Goal: Information Seeking & Learning: Compare options

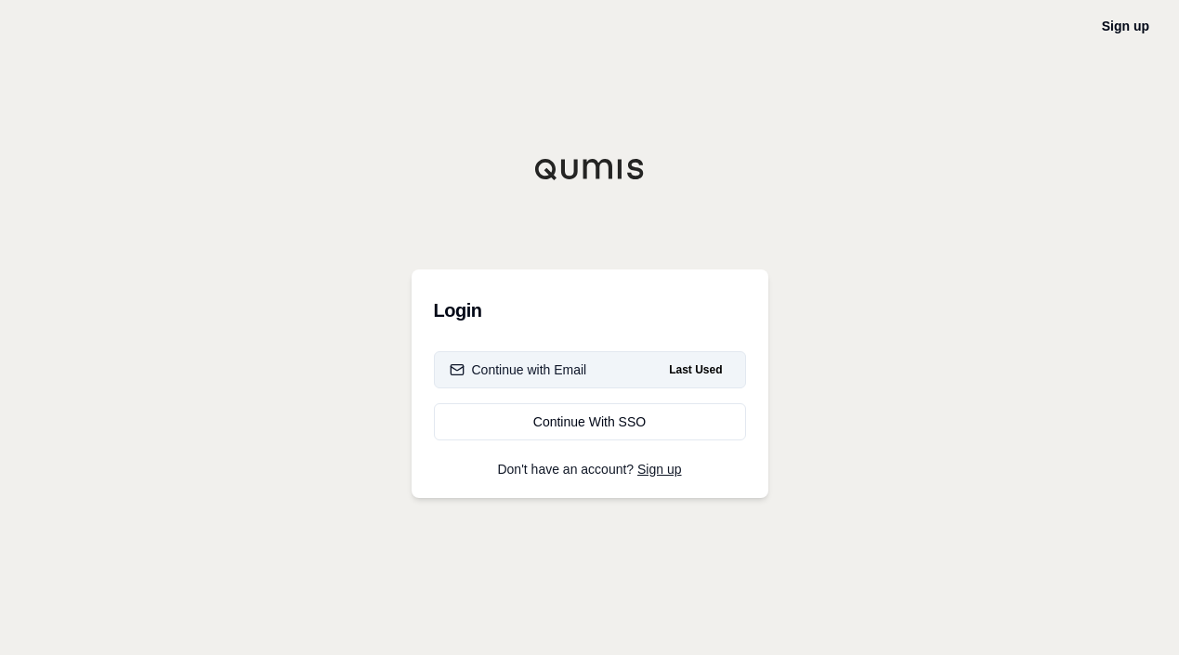
click at [582, 375] on div "Continue with Email" at bounding box center [518, 369] width 137 height 19
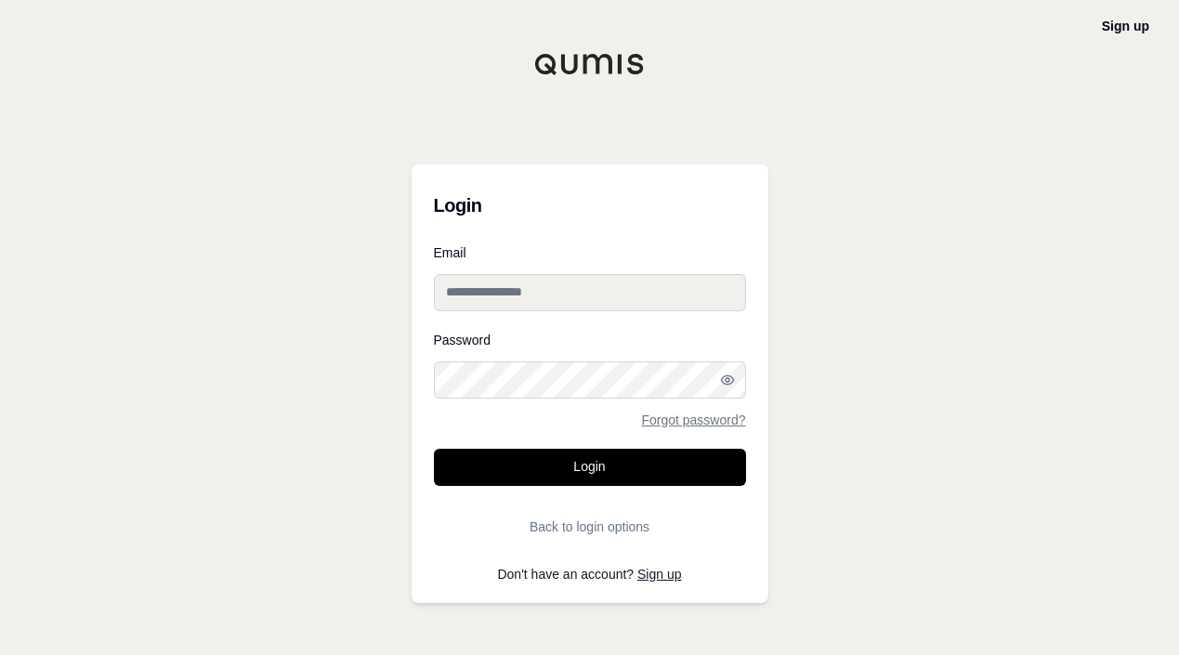
type input "**********"
click at [518, 293] on input "**********" at bounding box center [590, 292] width 312 height 37
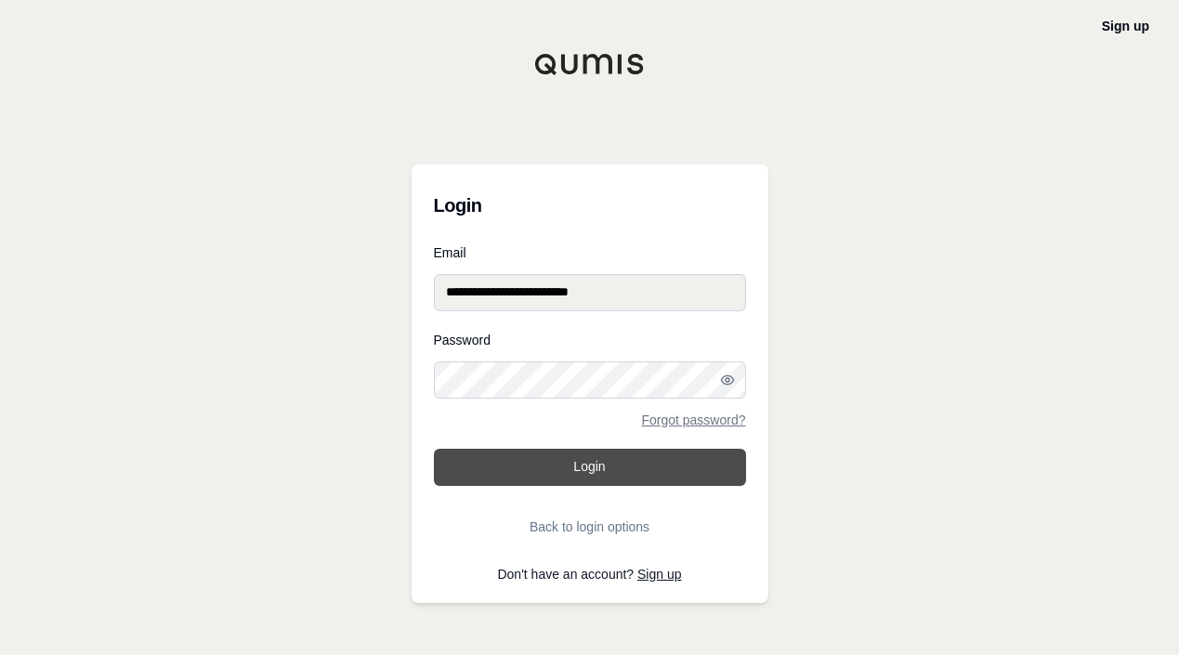
click at [587, 464] on button "Login" at bounding box center [590, 467] width 312 height 37
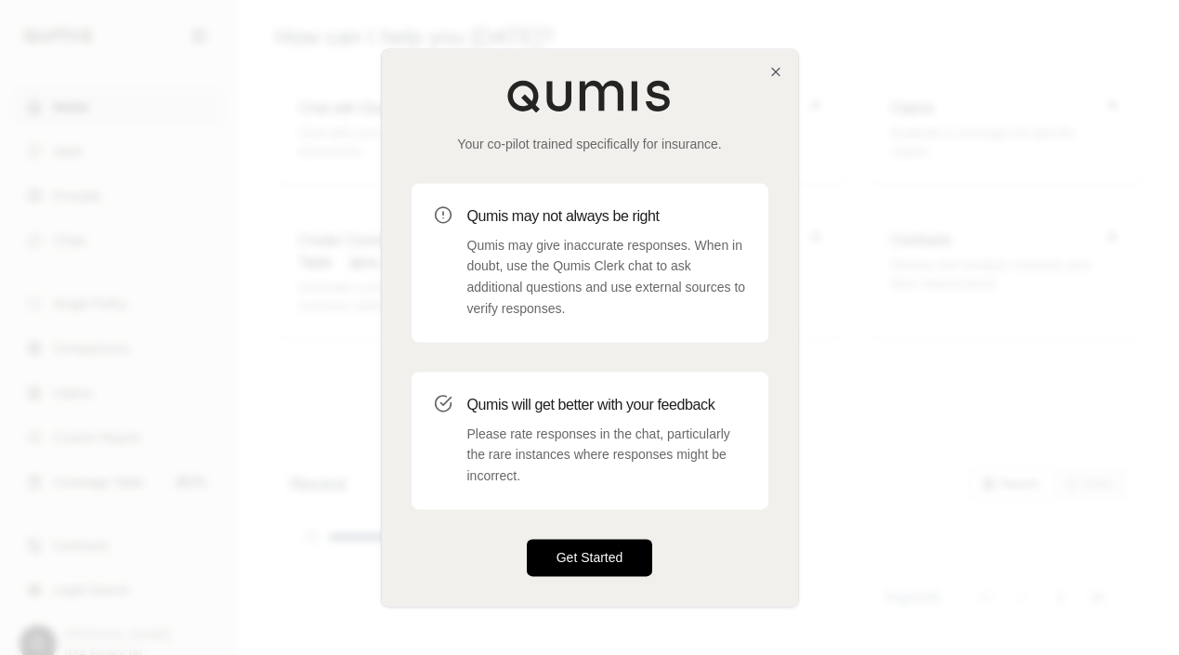
click at [596, 567] on button "Get Started" at bounding box center [590, 557] width 126 height 37
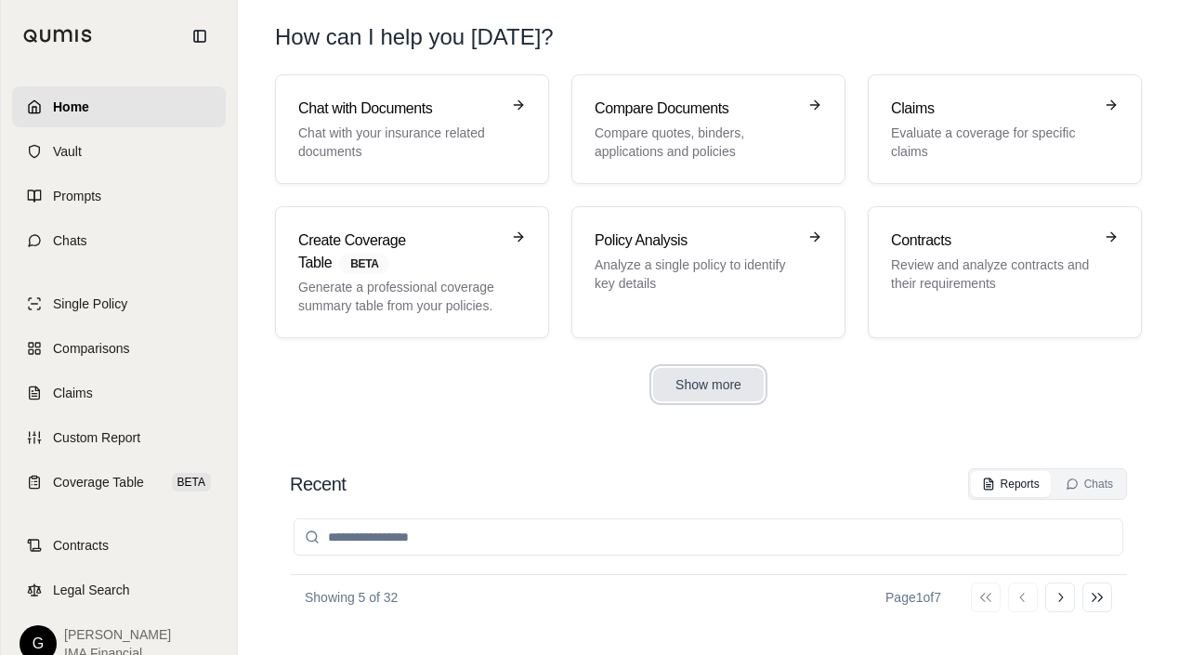
click at [712, 379] on button "Show more" at bounding box center [708, 384] width 111 height 33
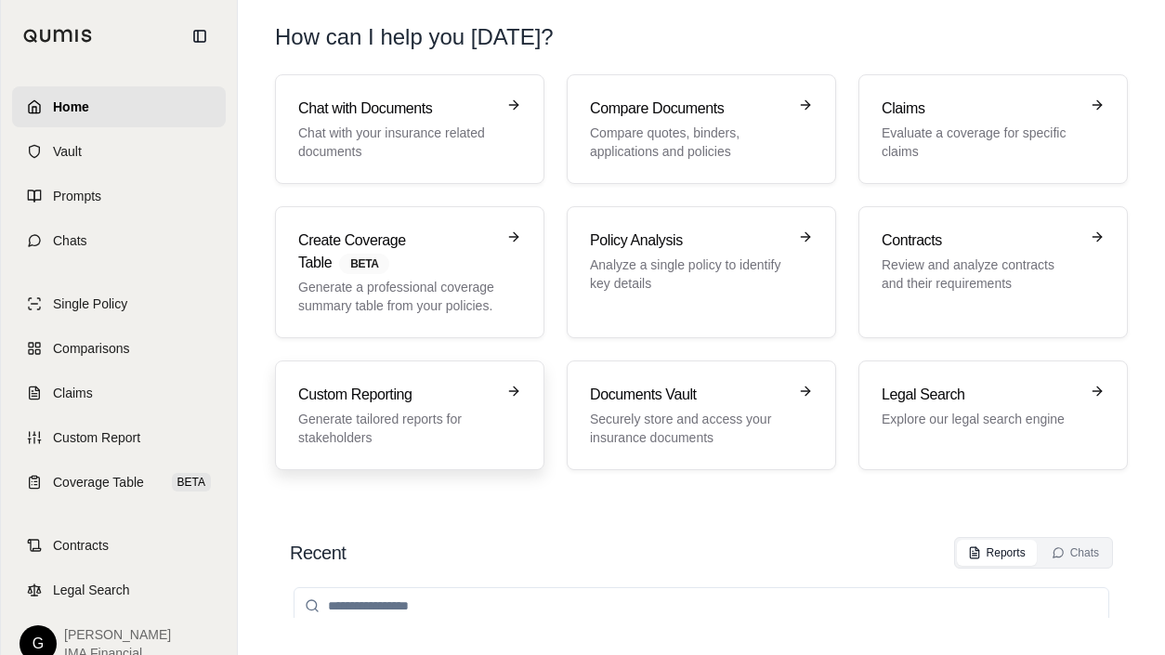
click at [408, 425] on p "Generate tailored reports for stakeholders" at bounding box center [396, 428] width 197 height 37
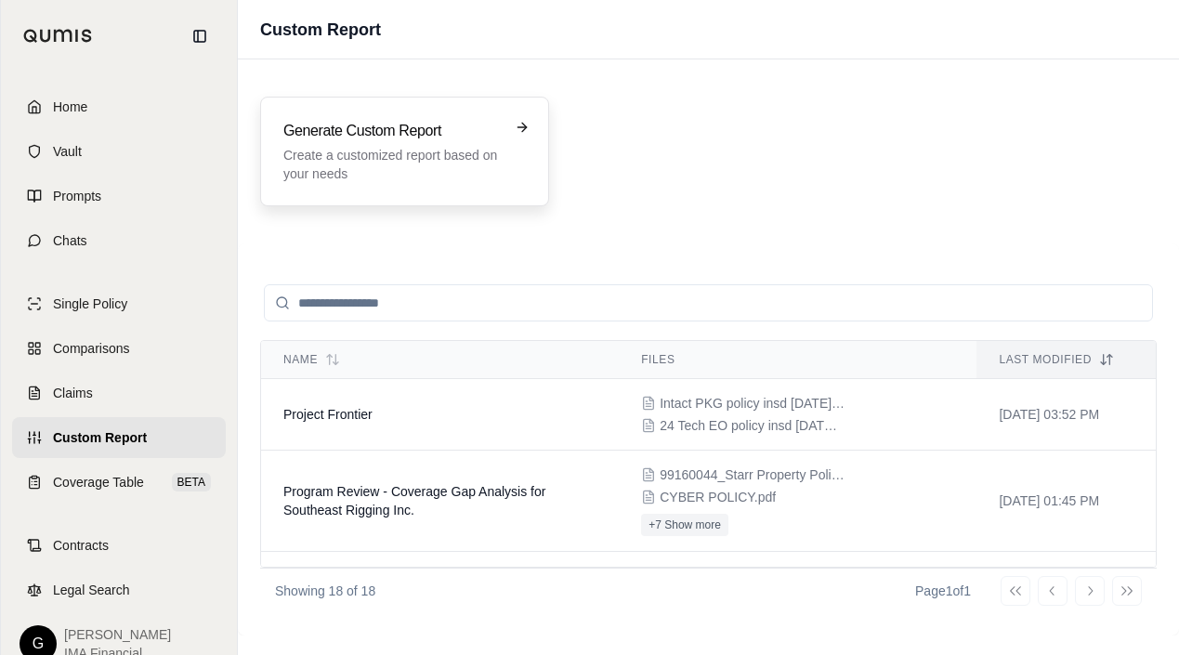
click at [407, 162] on p "Create a customized report based on your needs" at bounding box center [391, 164] width 216 height 37
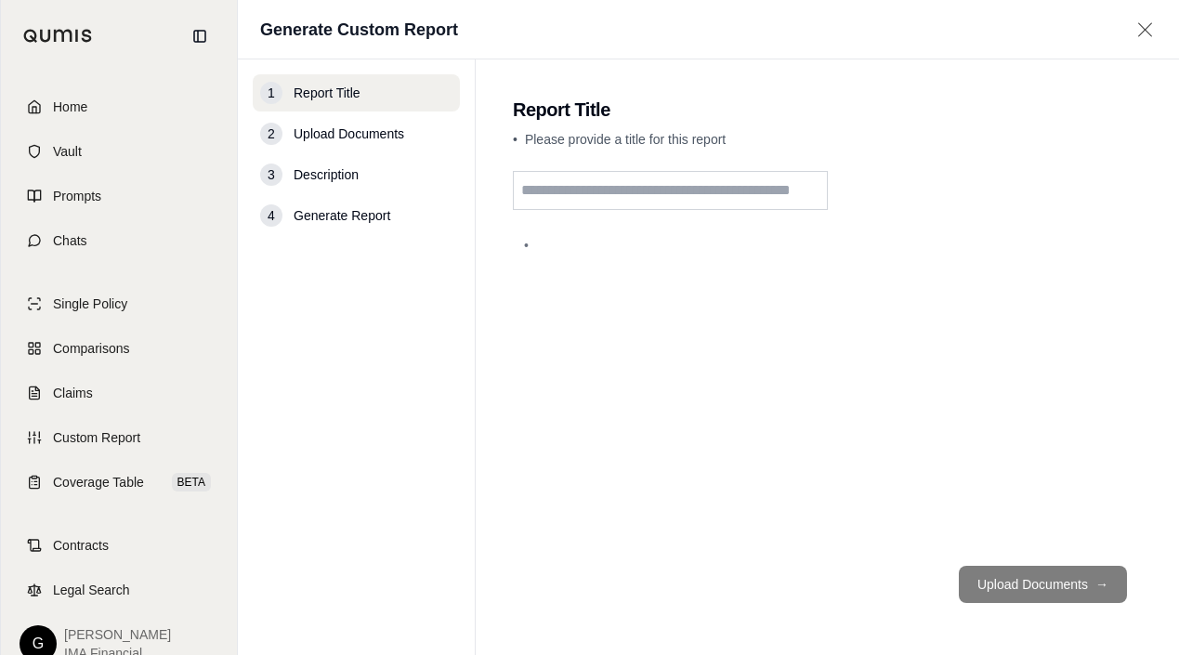
click at [590, 194] on input "text" at bounding box center [670, 190] width 315 height 39
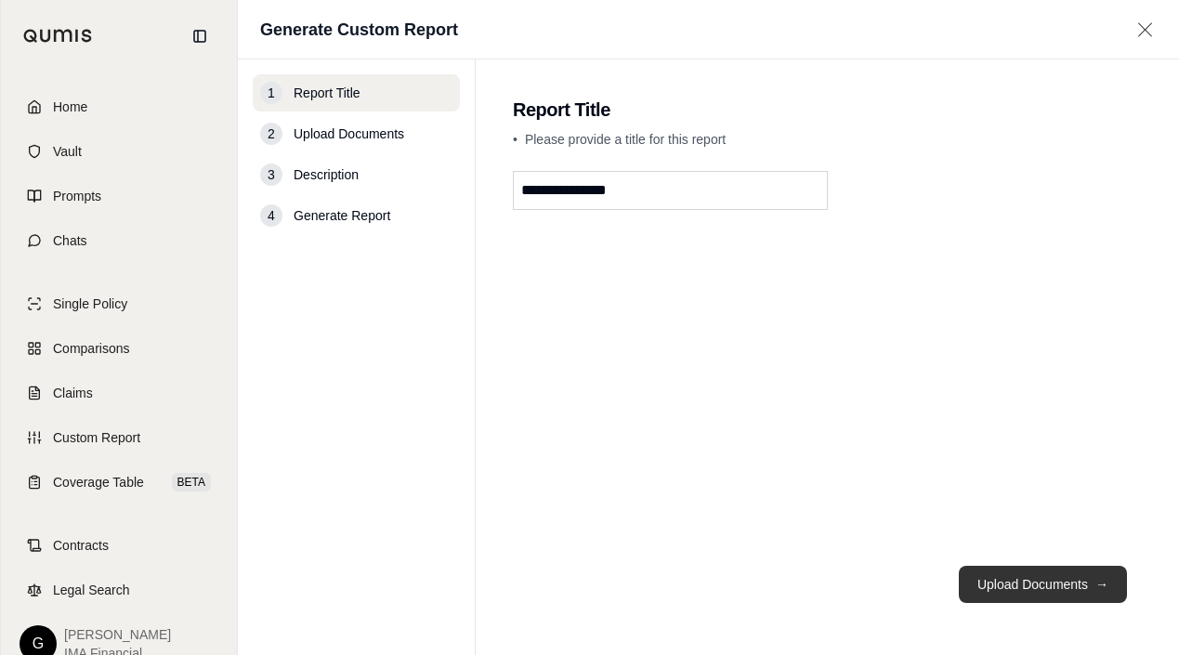
type input "**********"
click at [1009, 576] on button "Upload Documents →" at bounding box center [1043, 584] width 168 height 37
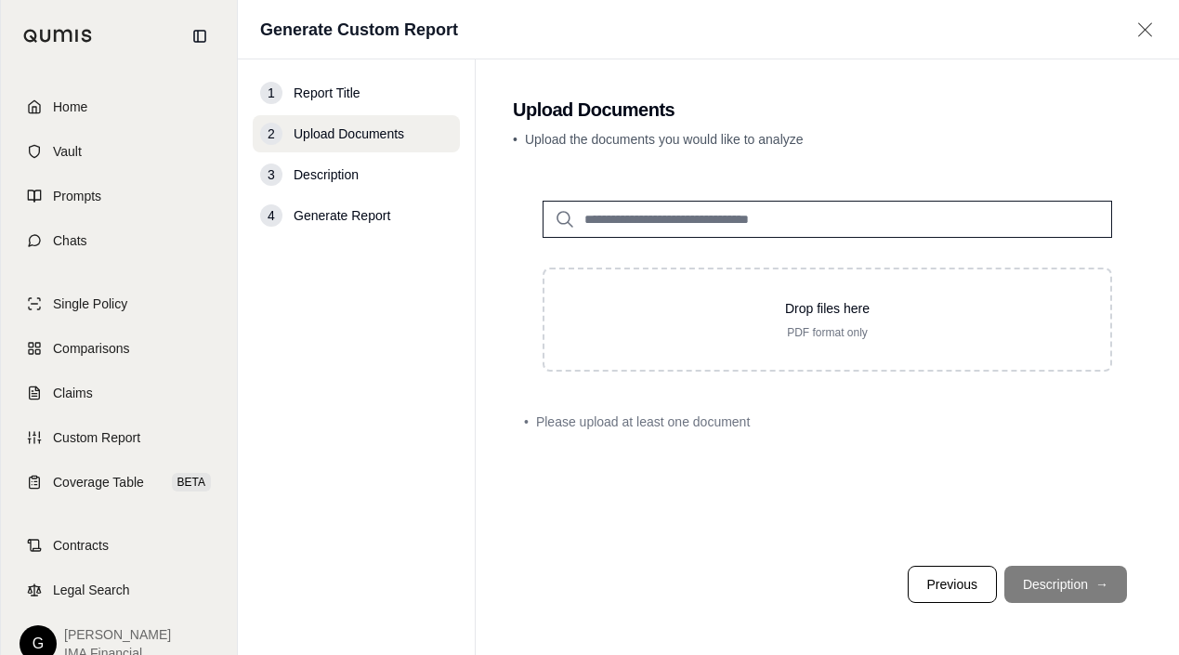
click at [655, 579] on footer "Previous Description →" at bounding box center [827, 584] width 629 height 67
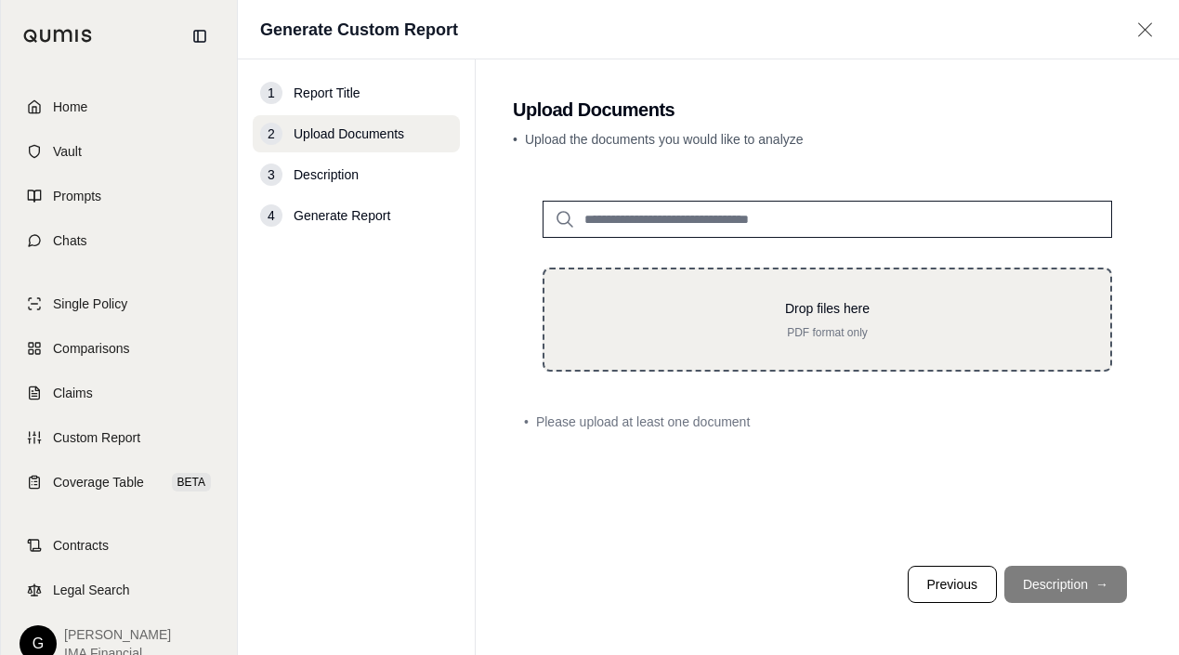
click at [862, 297] on div "Drop files here PDF format only" at bounding box center [826, 319] width 569 height 104
type input "**********"
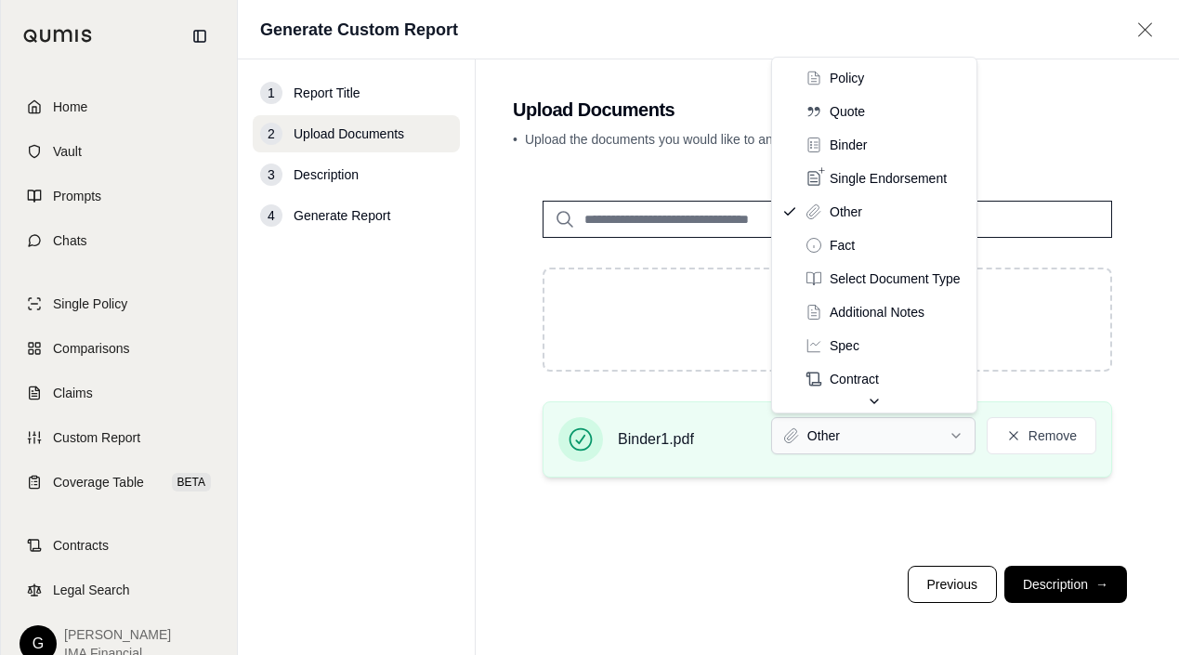
click at [877, 439] on html "Home Vault Prompts Chats Single Policy Comparisons Claims Custom Report Coverag…" at bounding box center [589, 327] width 1179 height 655
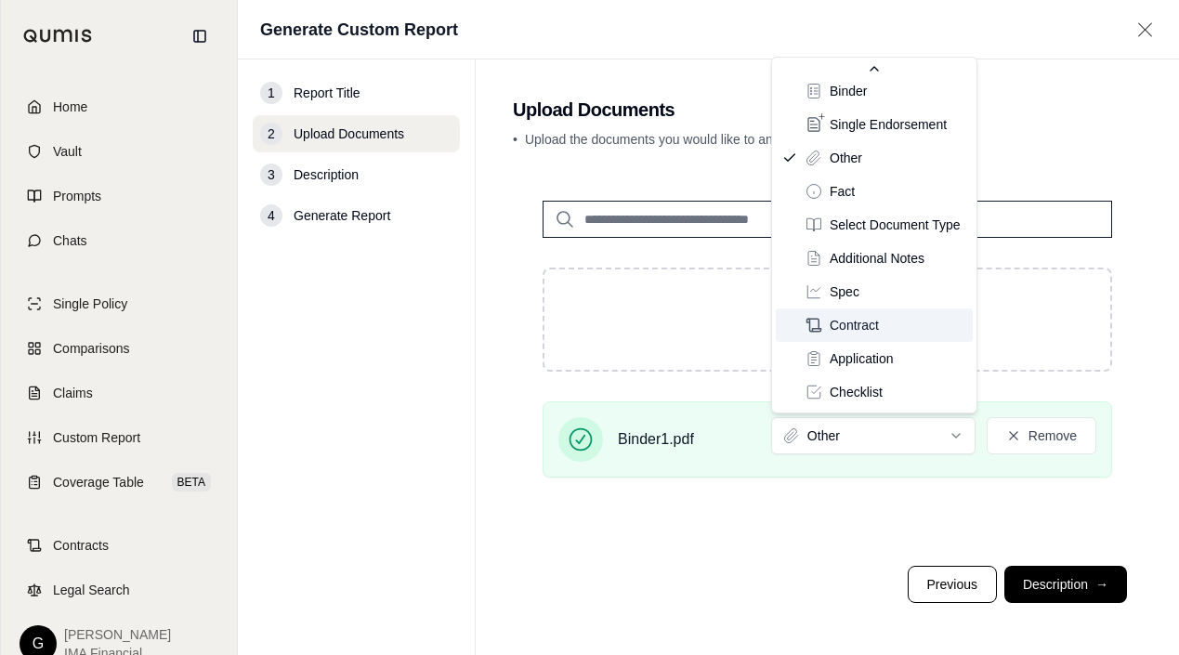
scroll to position [76, 0]
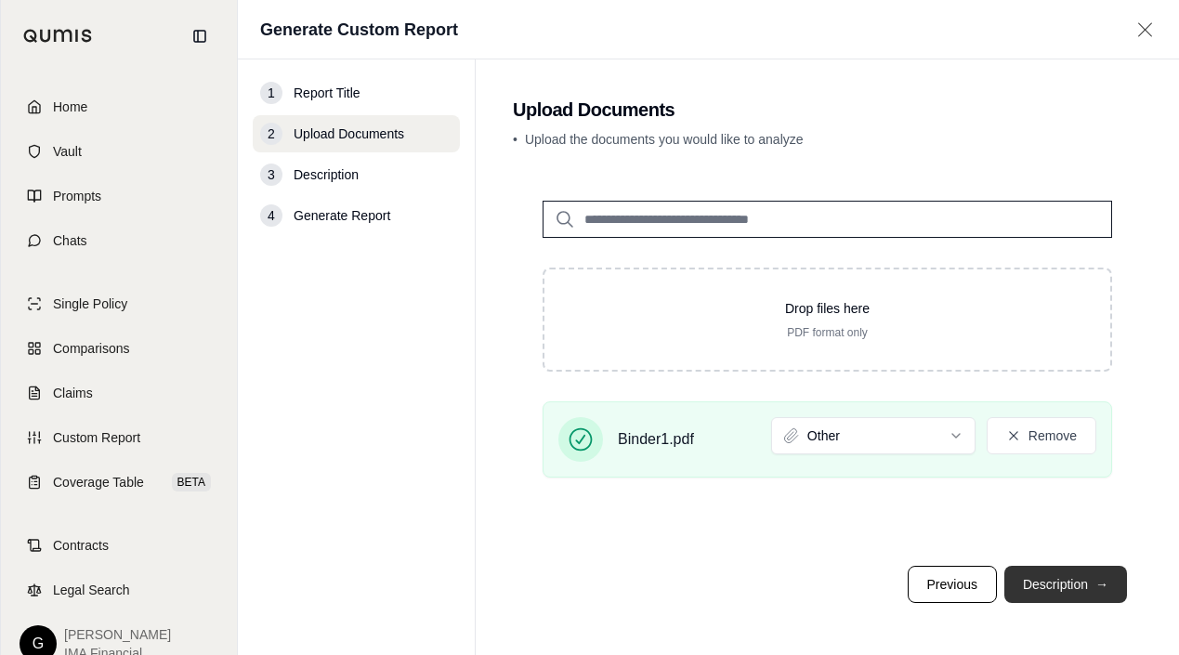
click at [1064, 588] on button "Description →" at bounding box center [1065, 584] width 123 height 37
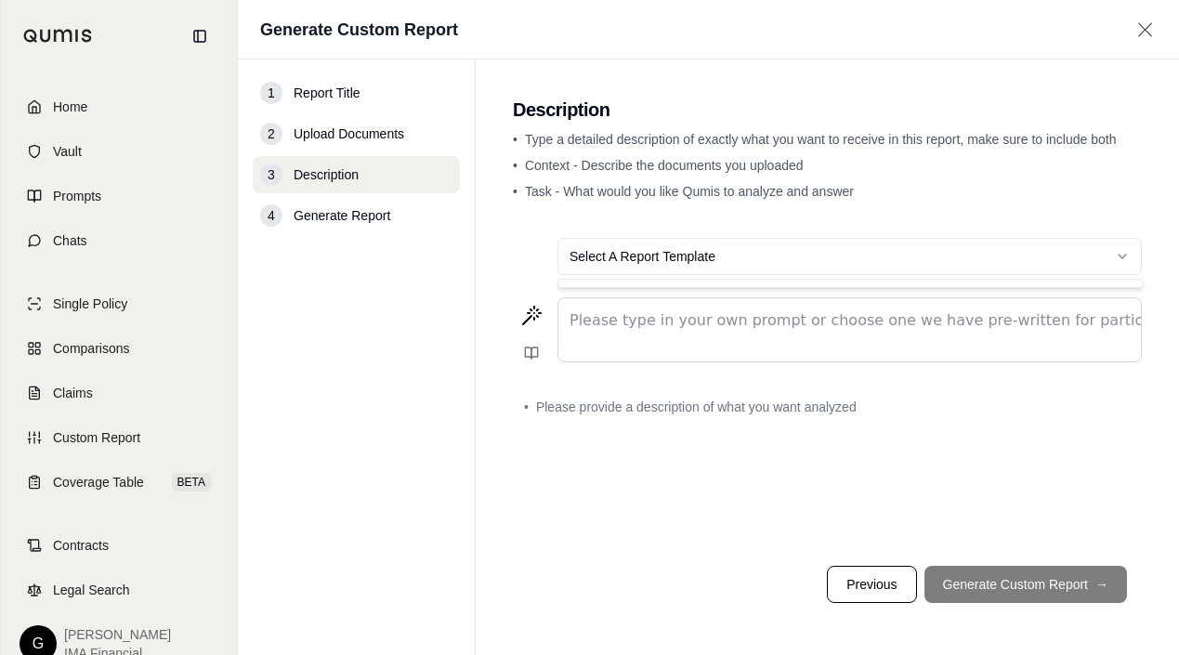
click at [659, 265] on html "Home Vault Prompts Chats Single Policy Comparisons Claims Custom Report Coverag…" at bounding box center [589, 327] width 1179 height 655
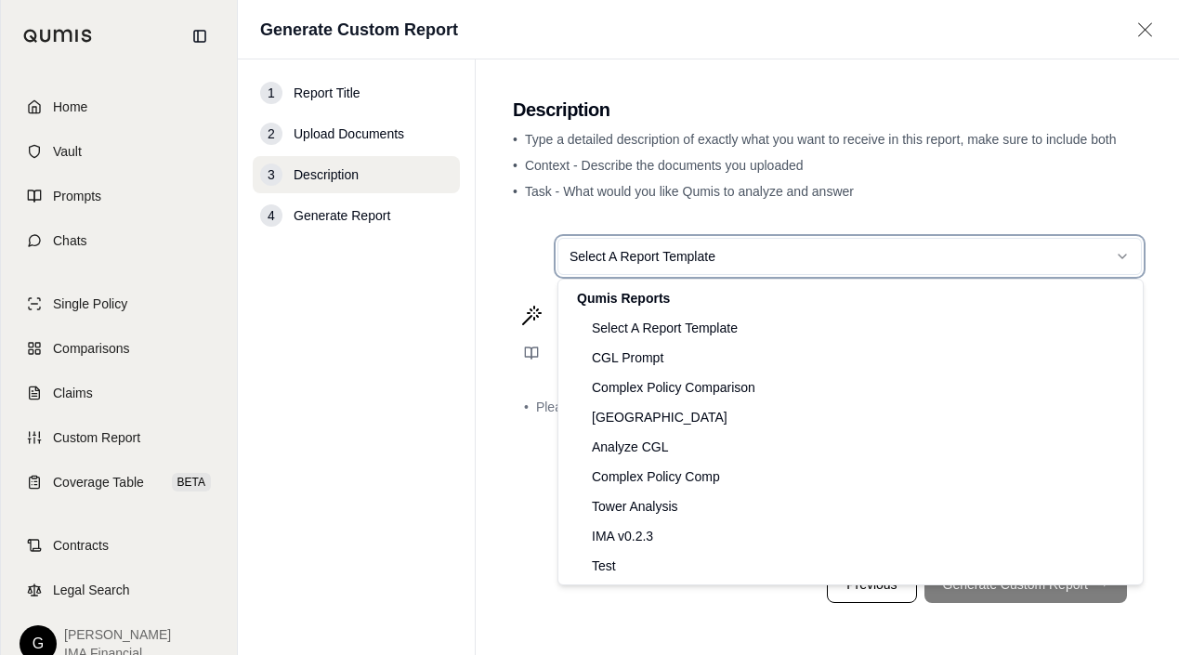
click at [527, 255] on html "Home Vault Prompts Chats Single Policy Comparisons Claims Custom Report Coverag…" at bounding box center [589, 327] width 1179 height 655
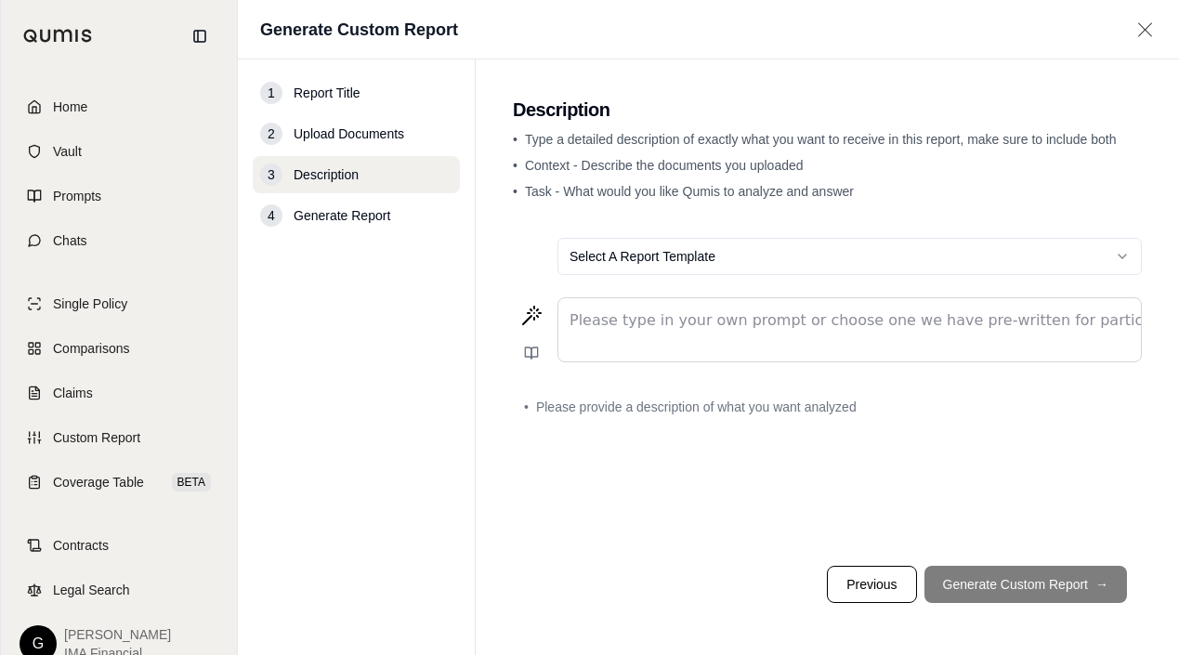
click at [655, 334] on div "editable markdown" at bounding box center [849, 329] width 582 height 63
click at [792, 309] on p "editable markdown" at bounding box center [849, 320] width 560 height 22
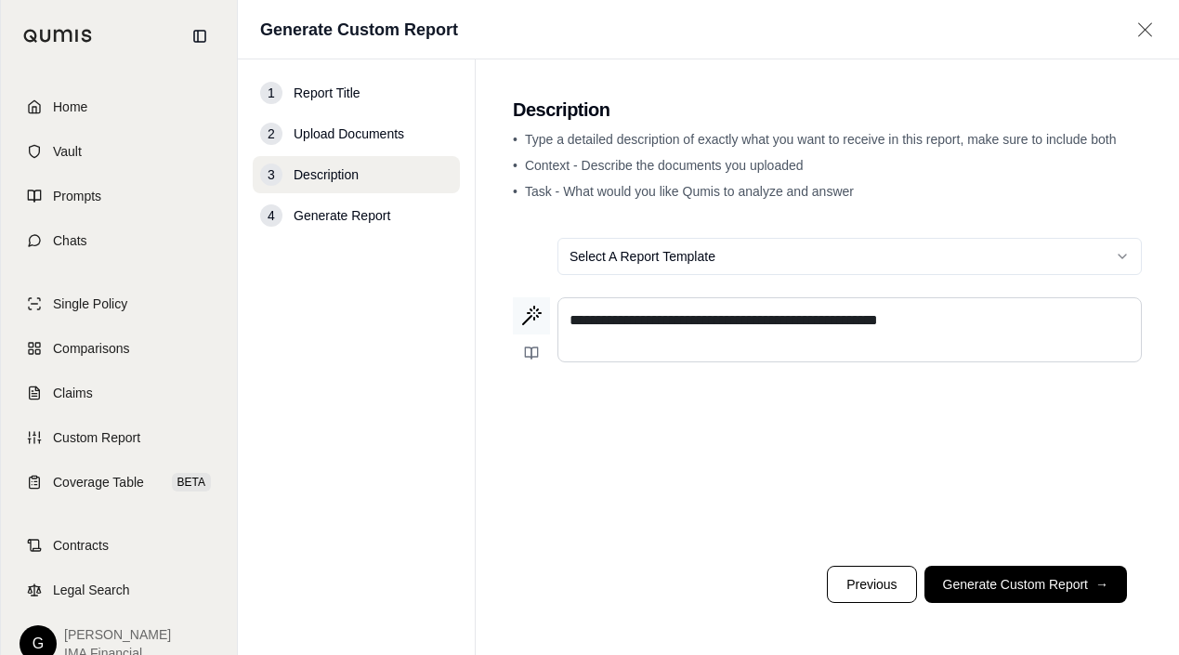
click at [528, 316] on icon at bounding box center [531, 316] width 22 height 22
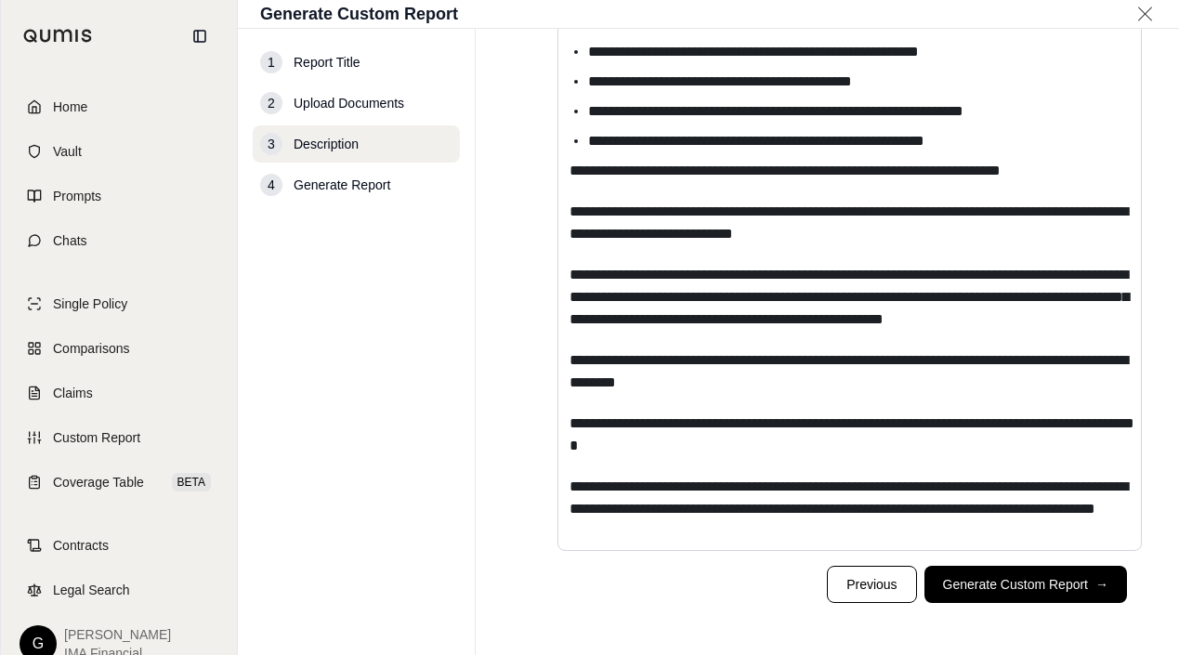
scroll to position [724, 0]
click at [1027, 586] on button "Generate Custom Report →" at bounding box center [1025, 584] width 202 height 37
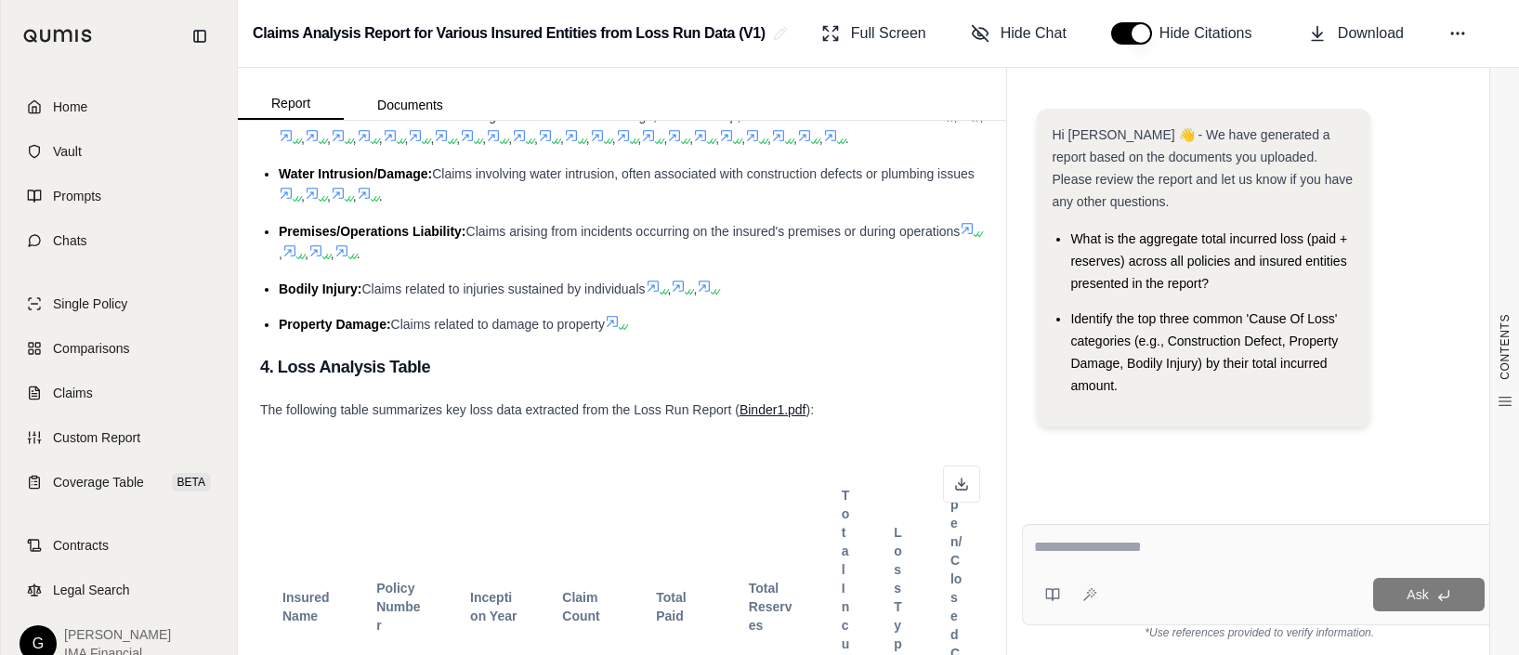
scroll to position [1115, 0]
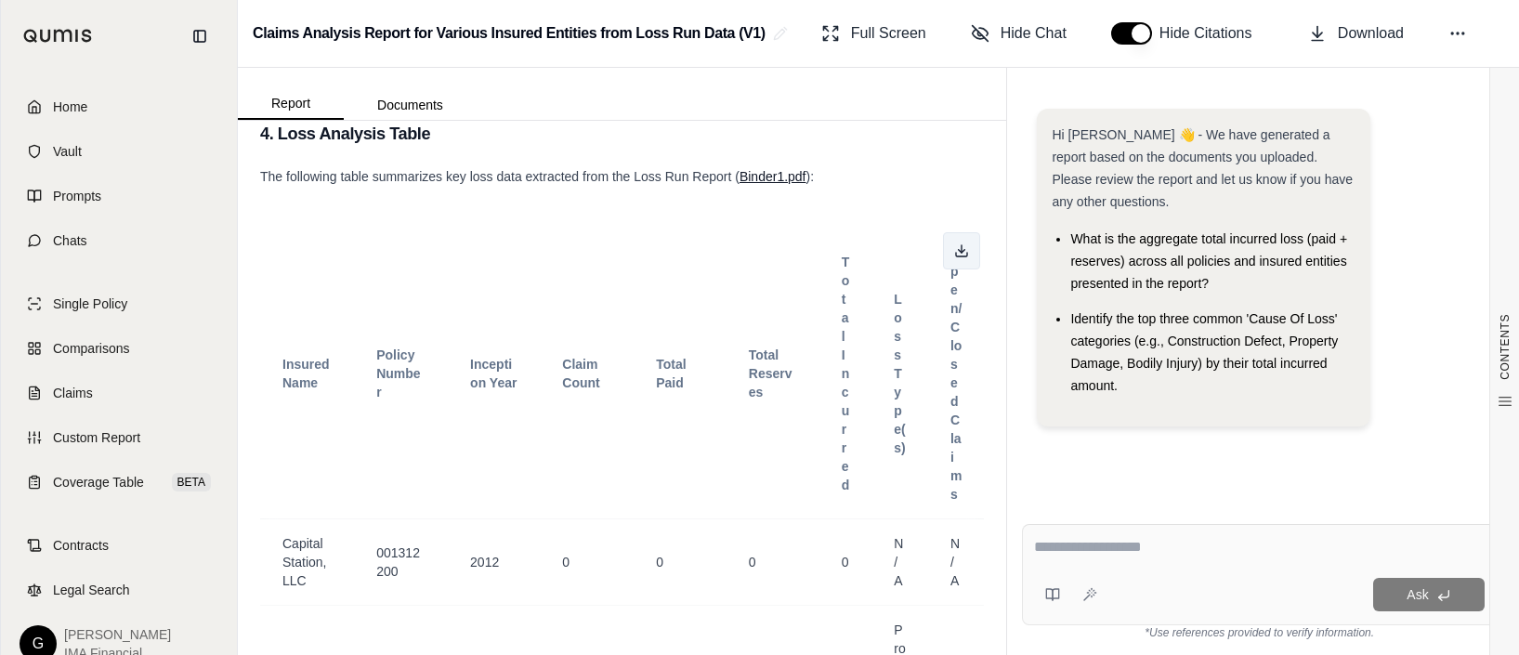
click at [954, 255] on icon at bounding box center [961, 250] width 15 height 15
click at [1140, 33] on button "button" at bounding box center [1131, 33] width 41 height 22
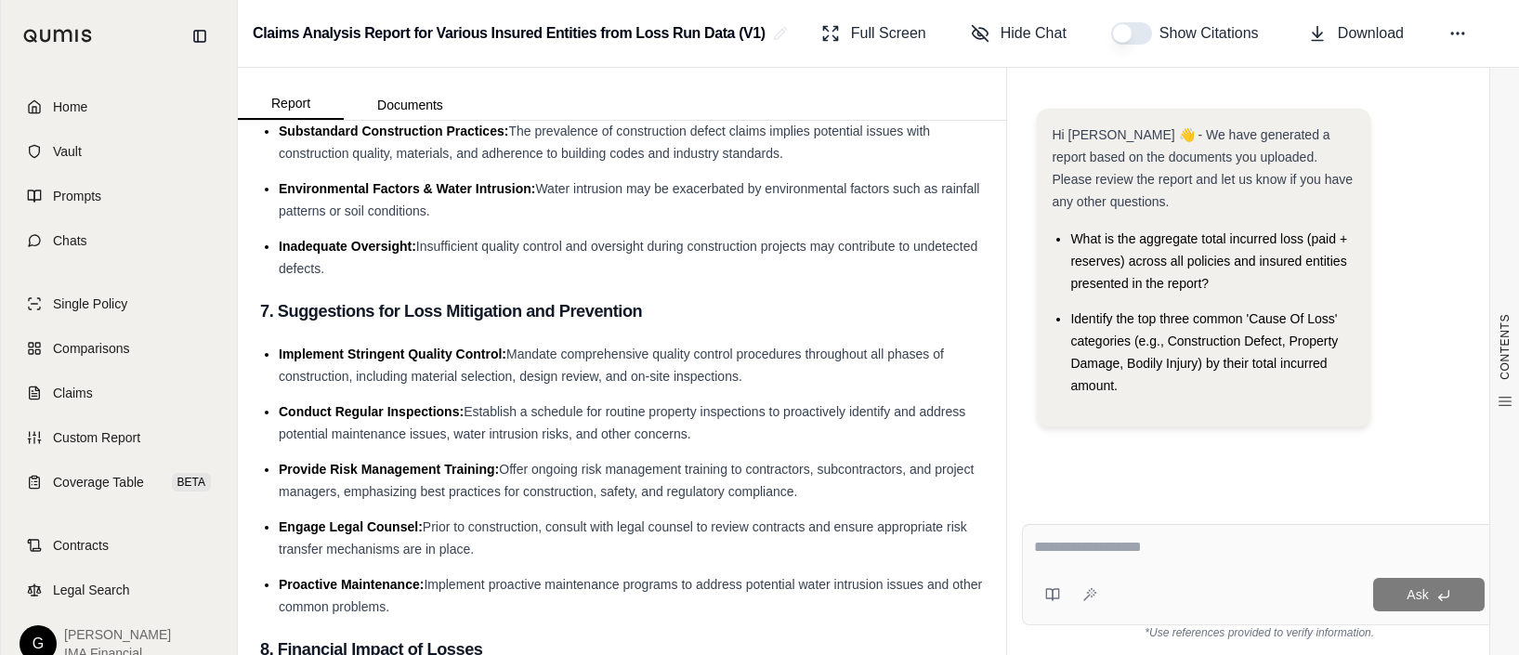
scroll to position [6872, 0]
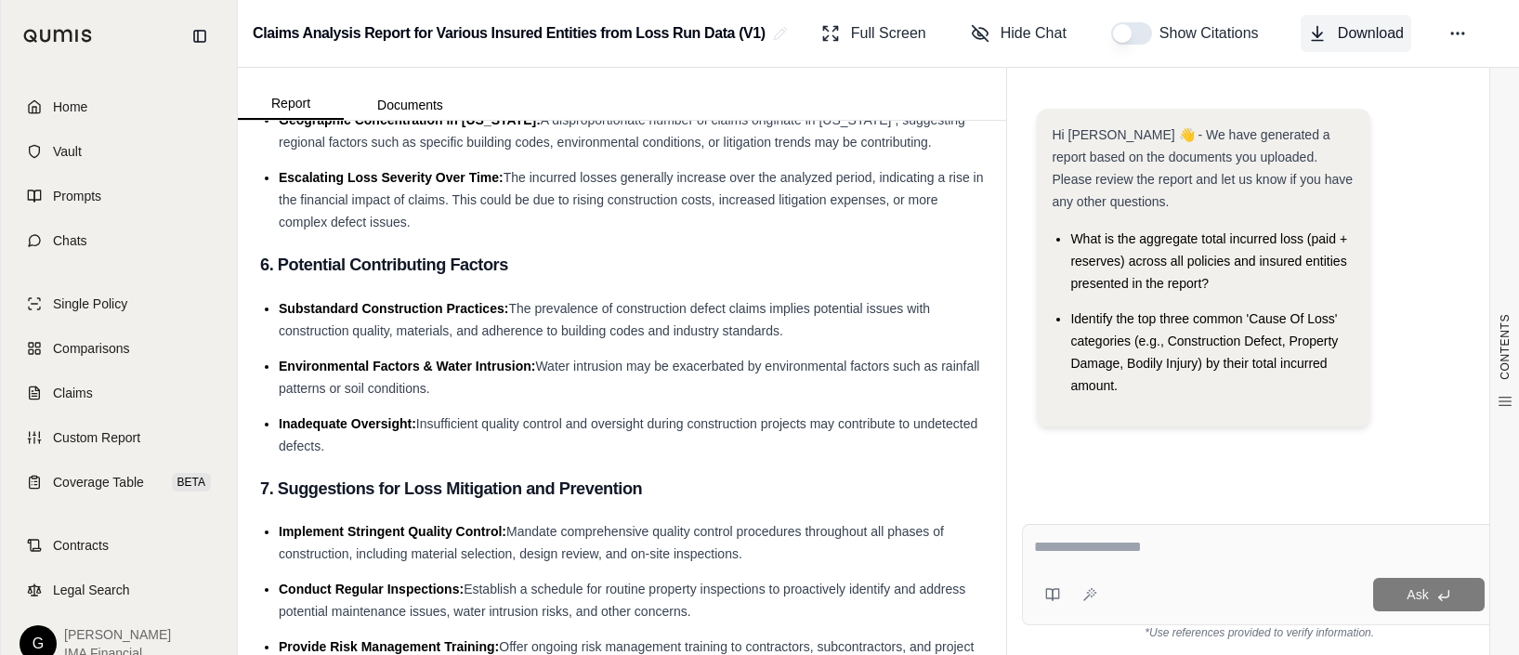
click at [1178, 39] on span "Download" at bounding box center [1370, 33] width 66 height 22
click at [97, 355] on span "Comparisons" at bounding box center [91, 348] width 76 height 19
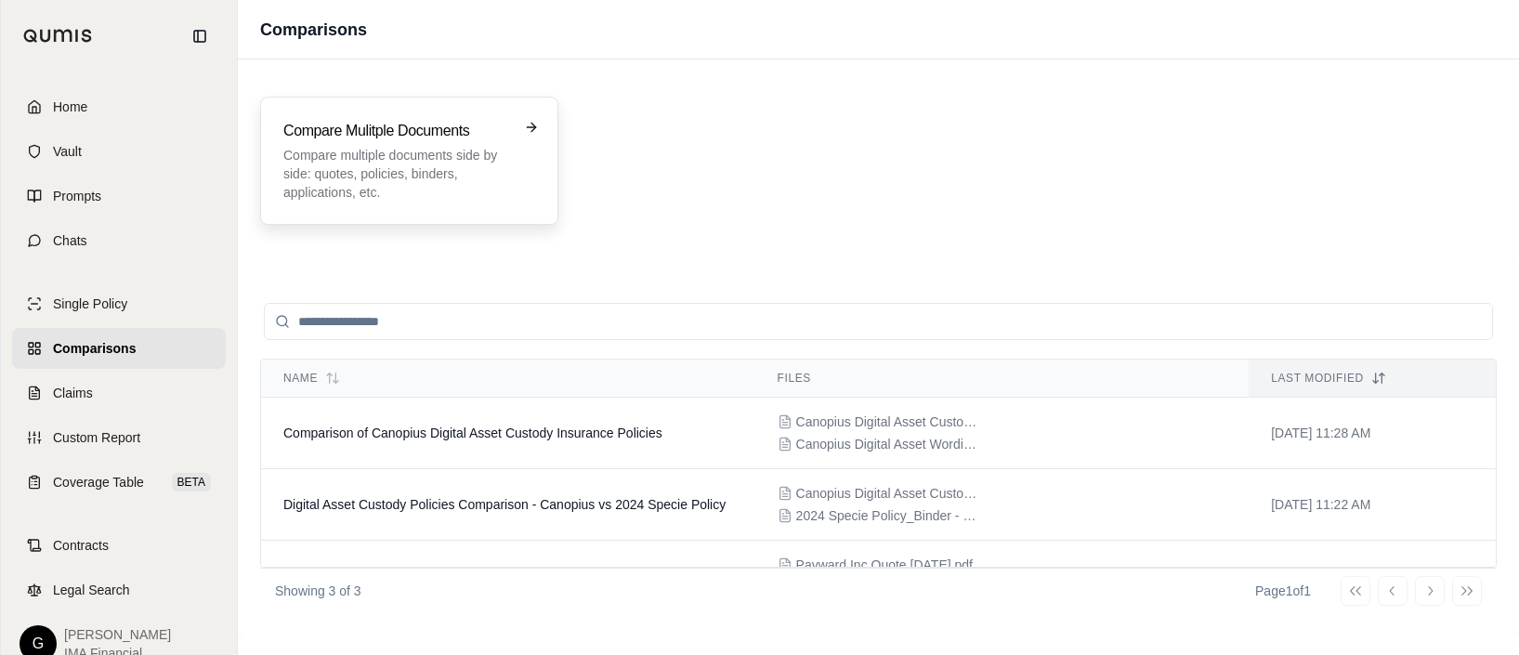
click at [420, 193] on p "Compare multiple documents side by side: quotes, policies, binders, application…" at bounding box center [396, 174] width 226 height 56
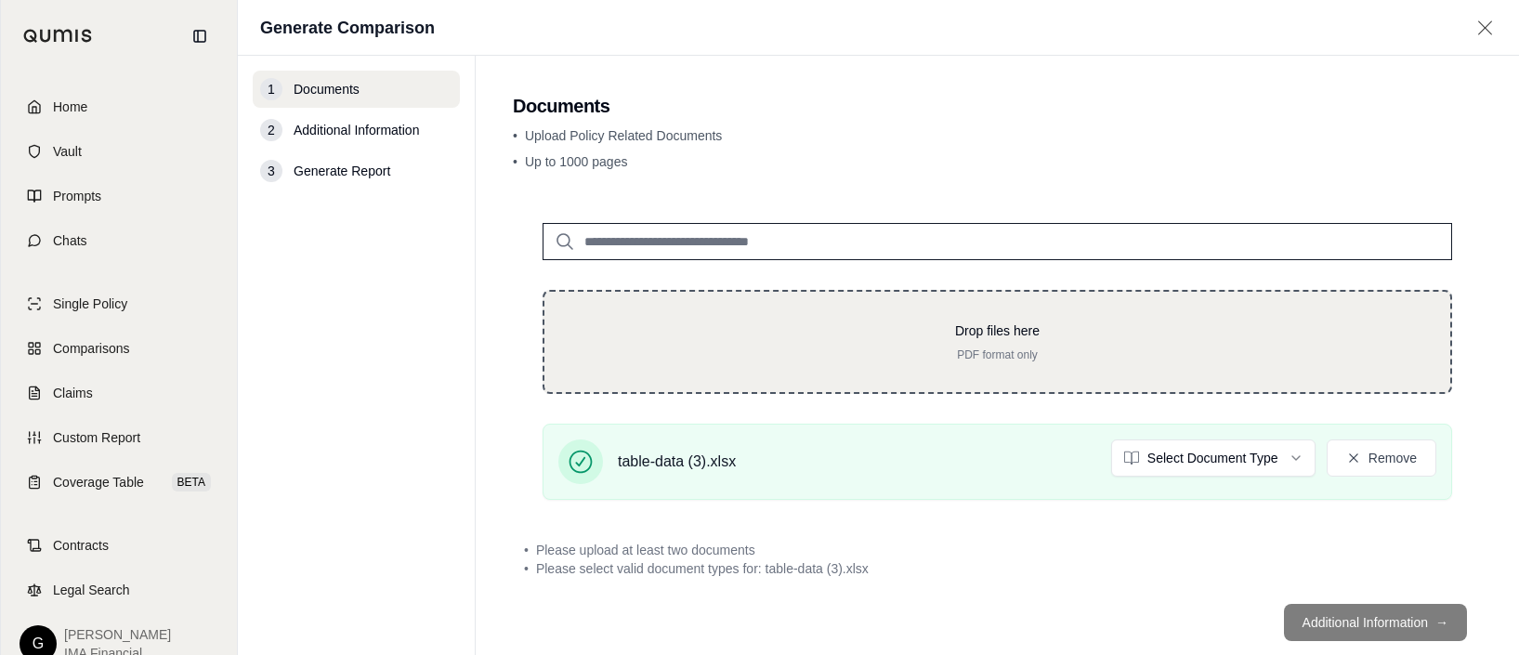
click at [1027, 352] on p "PDF format only" at bounding box center [997, 354] width 846 height 15
type input "**********"
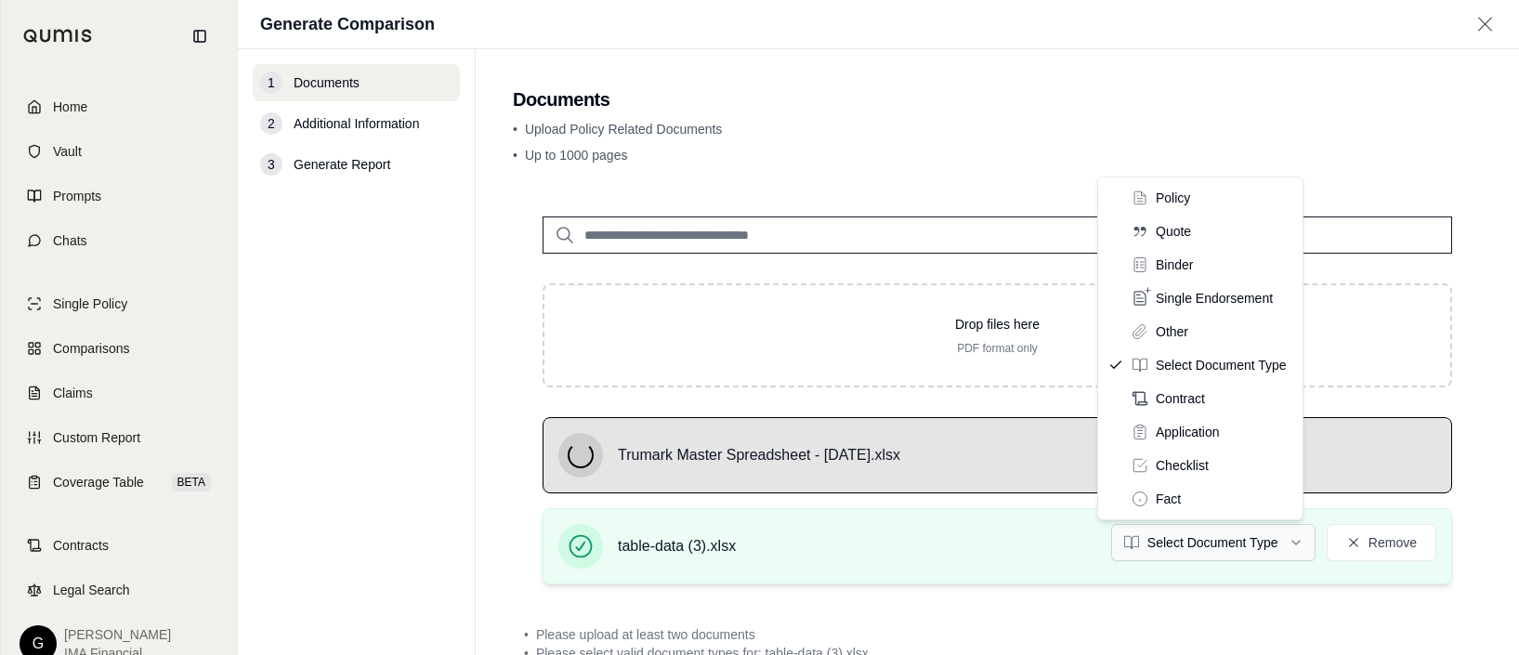
click at [1178, 551] on html "Home Vault Prompts Chats Single Policy Comparisons Claims Custom Report Coverag…" at bounding box center [759, 327] width 1519 height 655
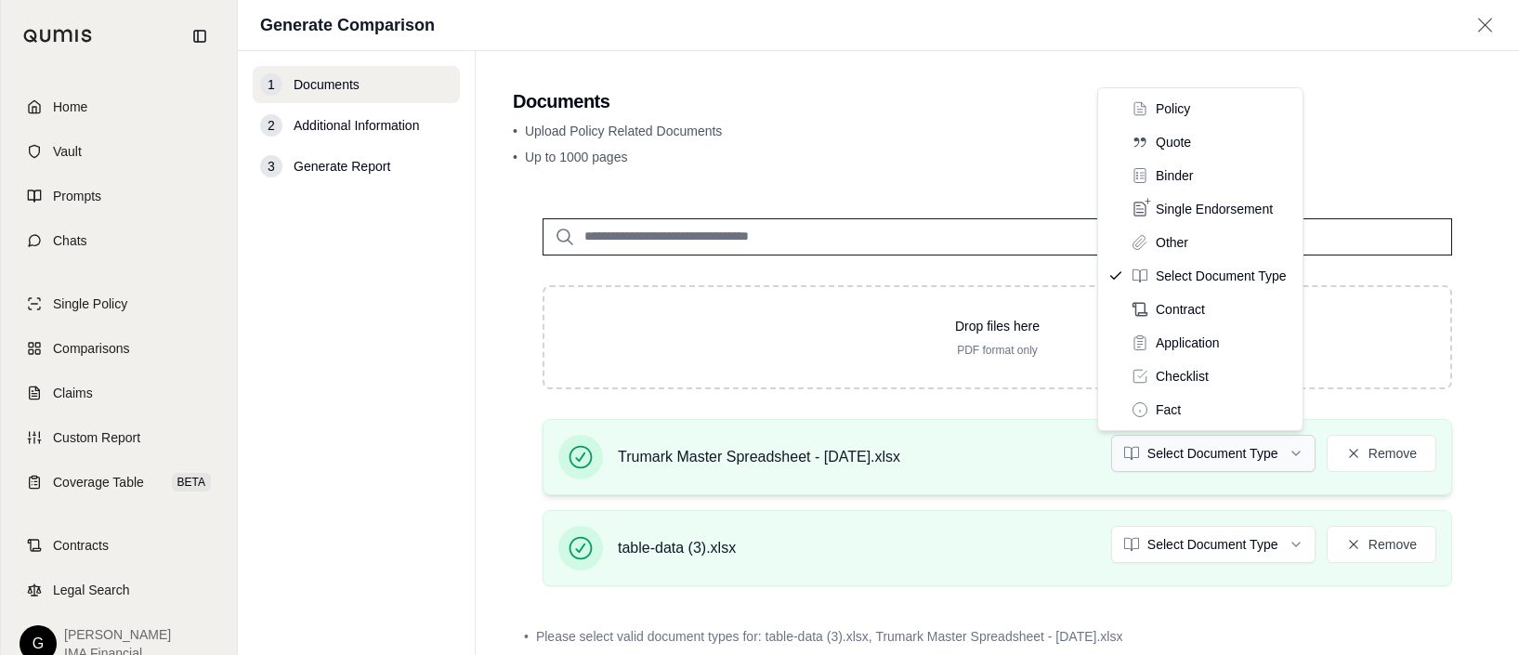
click at [1178, 452] on html "Home Vault Prompts Chats Single Policy Comparisons Claims Custom Report Coverag…" at bounding box center [759, 327] width 1519 height 655
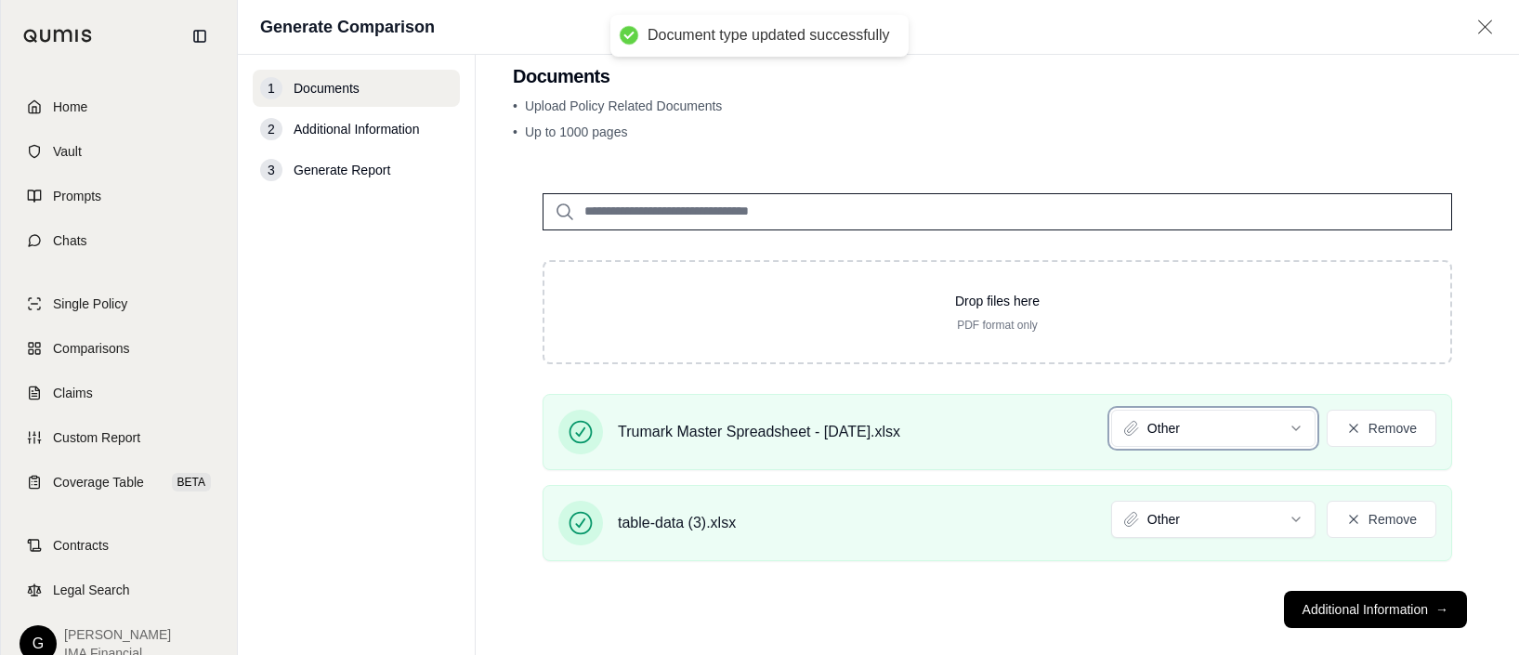
scroll to position [54, 0]
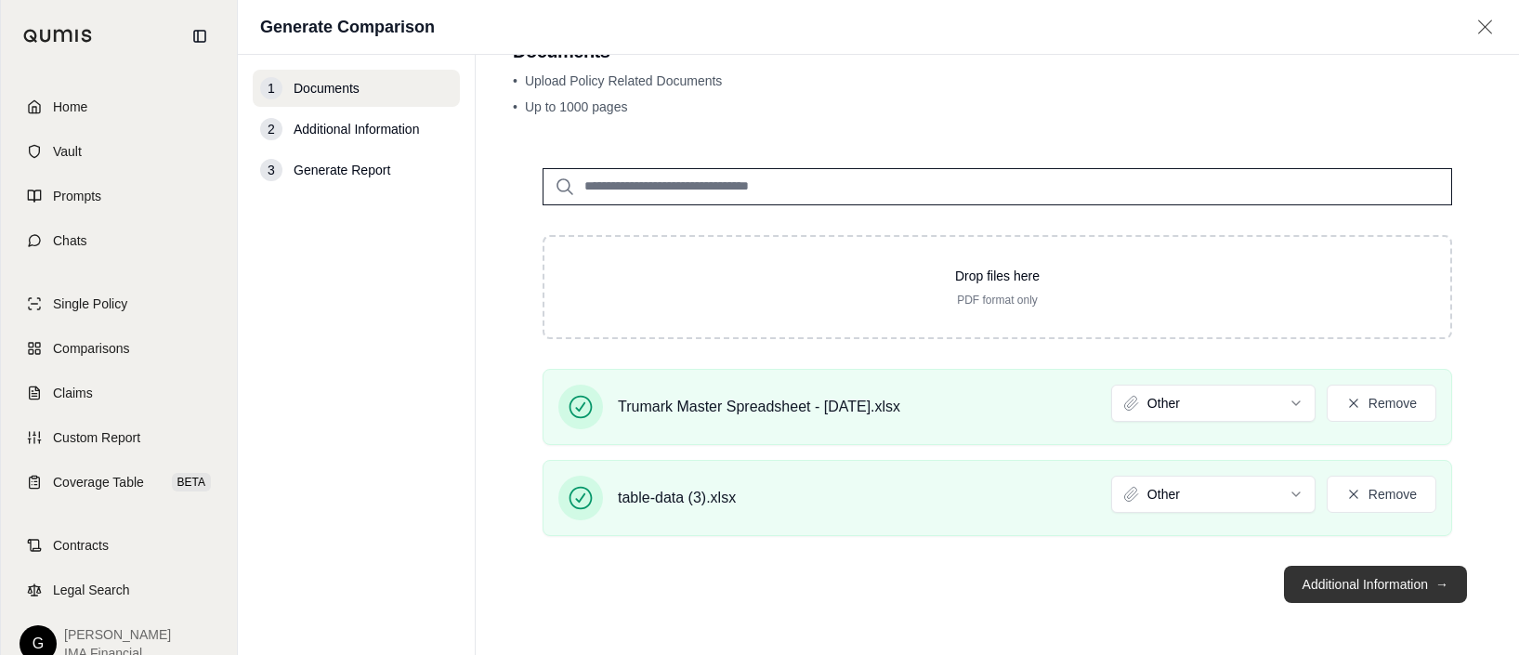
click at [1178, 582] on button "Additional Information →" at bounding box center [1375, 584] width 183 height 37
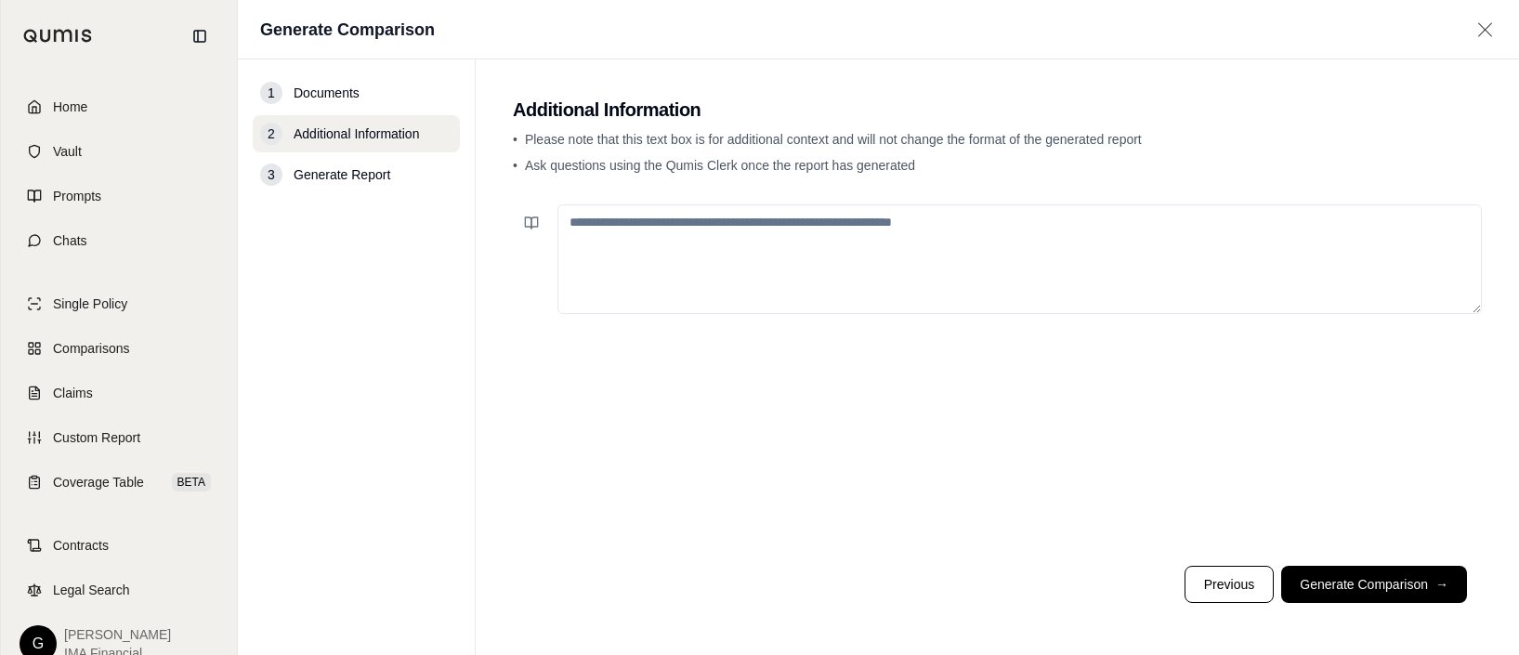
click at [730, 243] on textarea at bounding box center [1019, 259] width 924 height 110
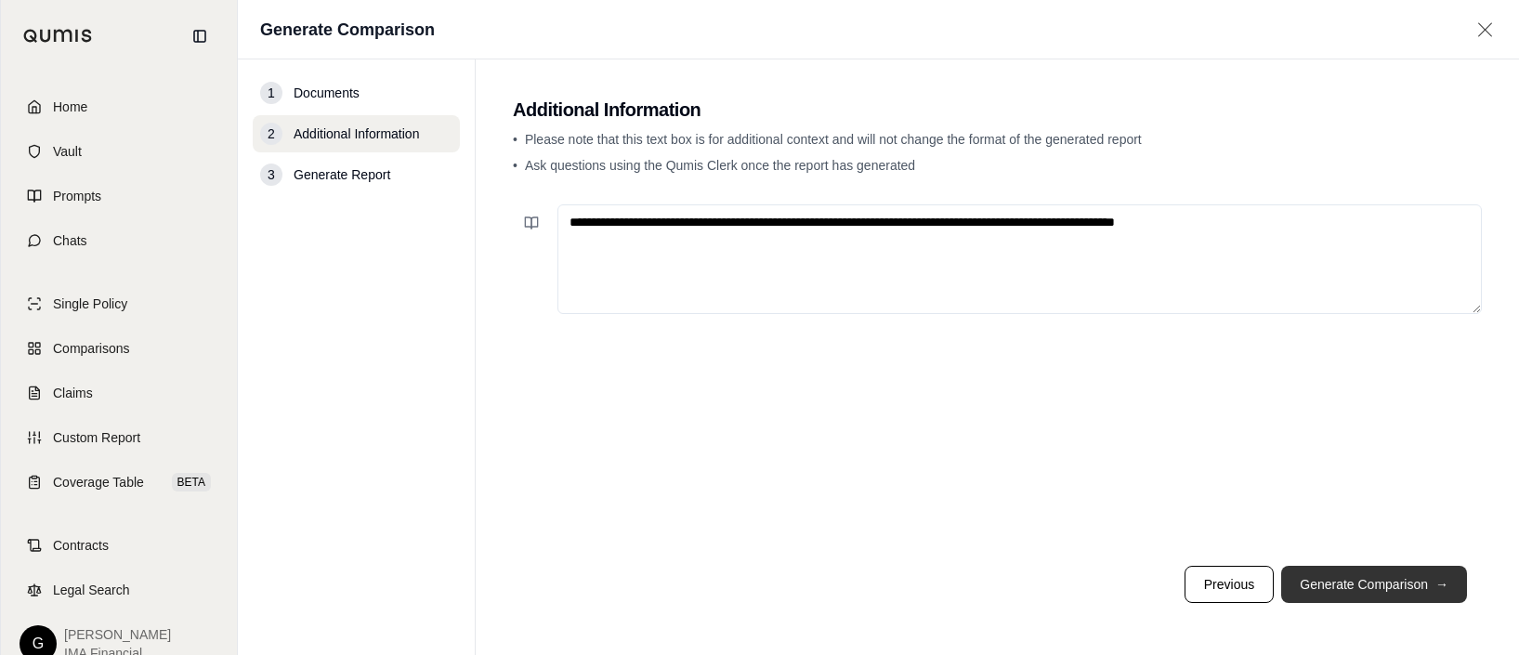
type textarea "**********"
click at [1178, 585] on button "Generate Comparison →" at bounding box center [1374, 584] width 186 height 37
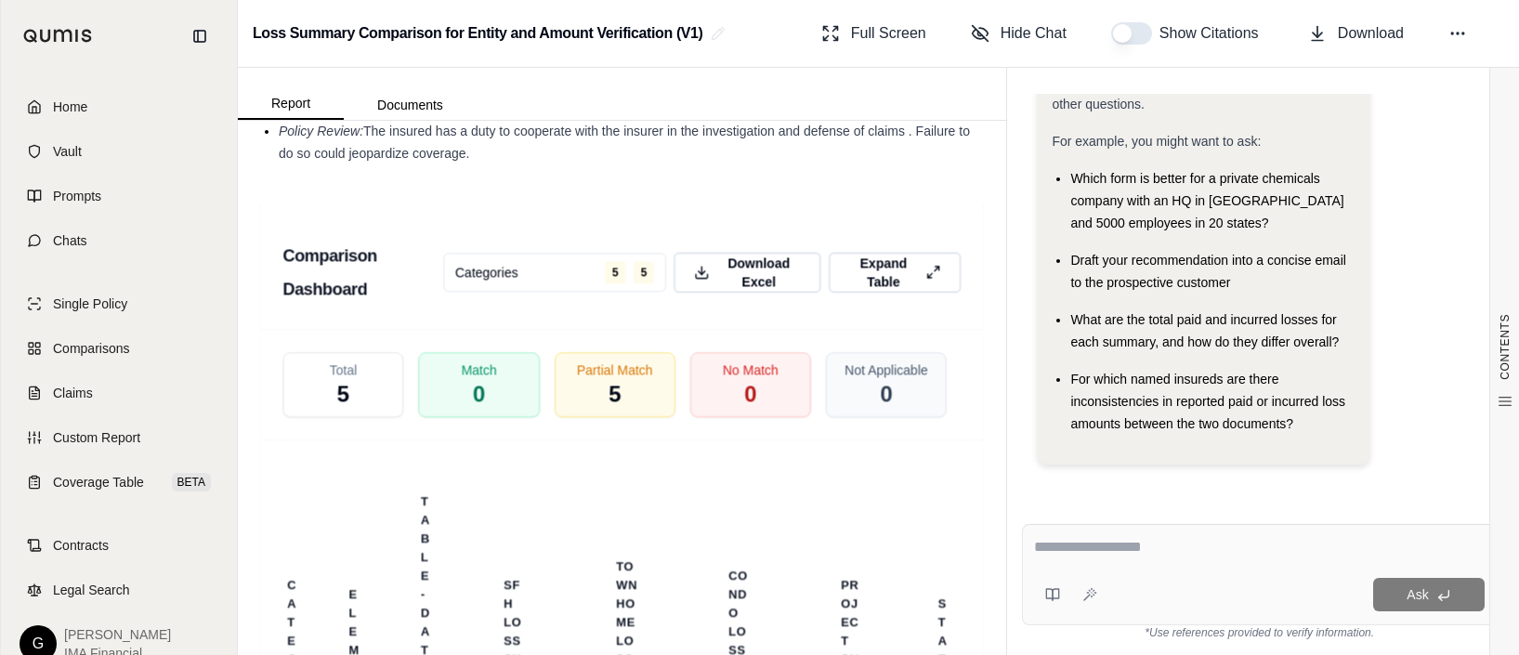
scroll to position [5116, 0]
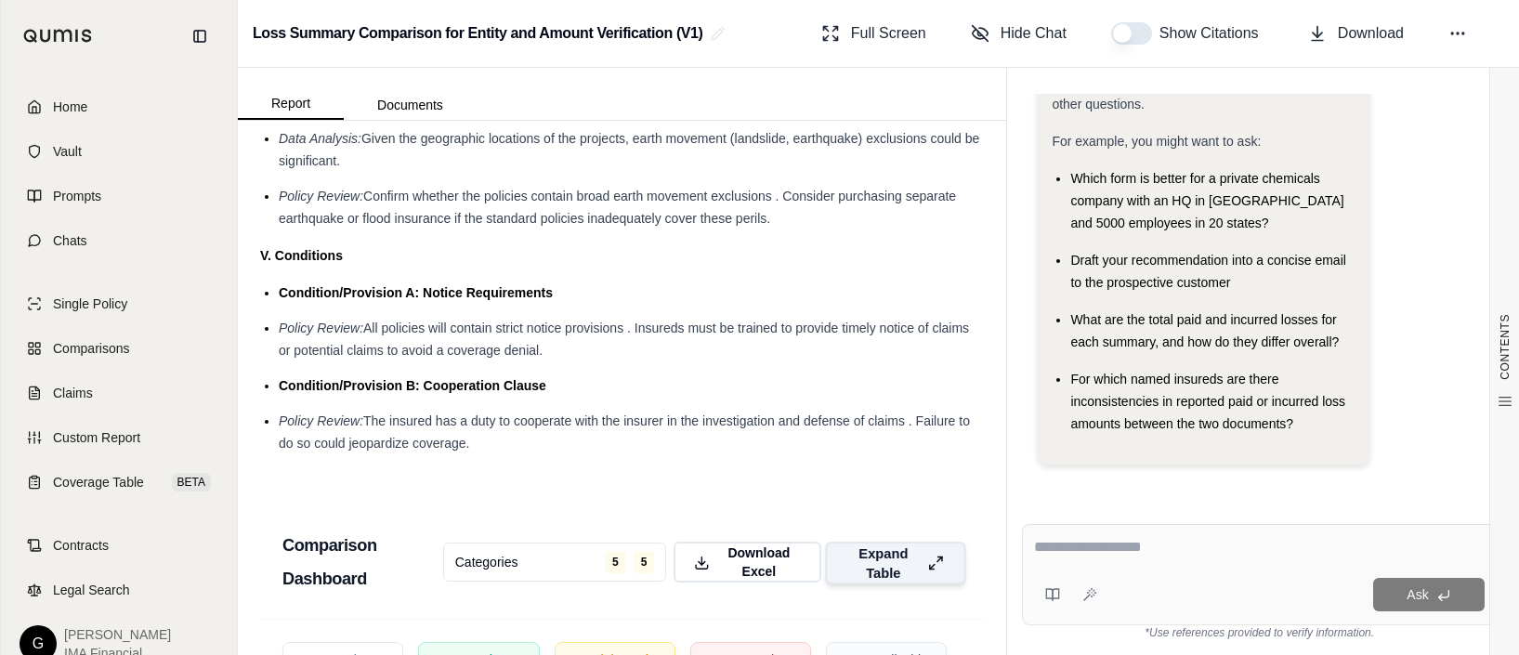
click at [884, 543] on span "Expand Table" at bounding box center [882, 562] width 73 height 39
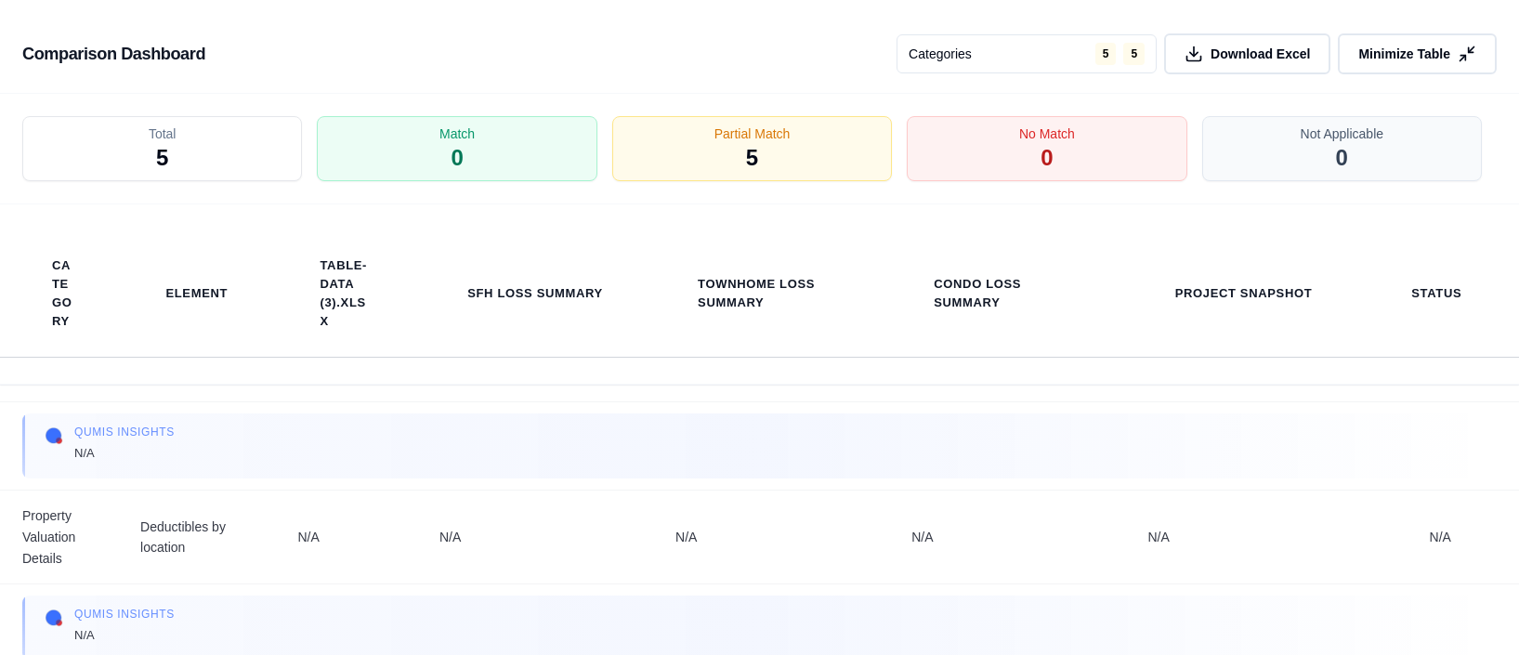
scroll to position [2879, 0]
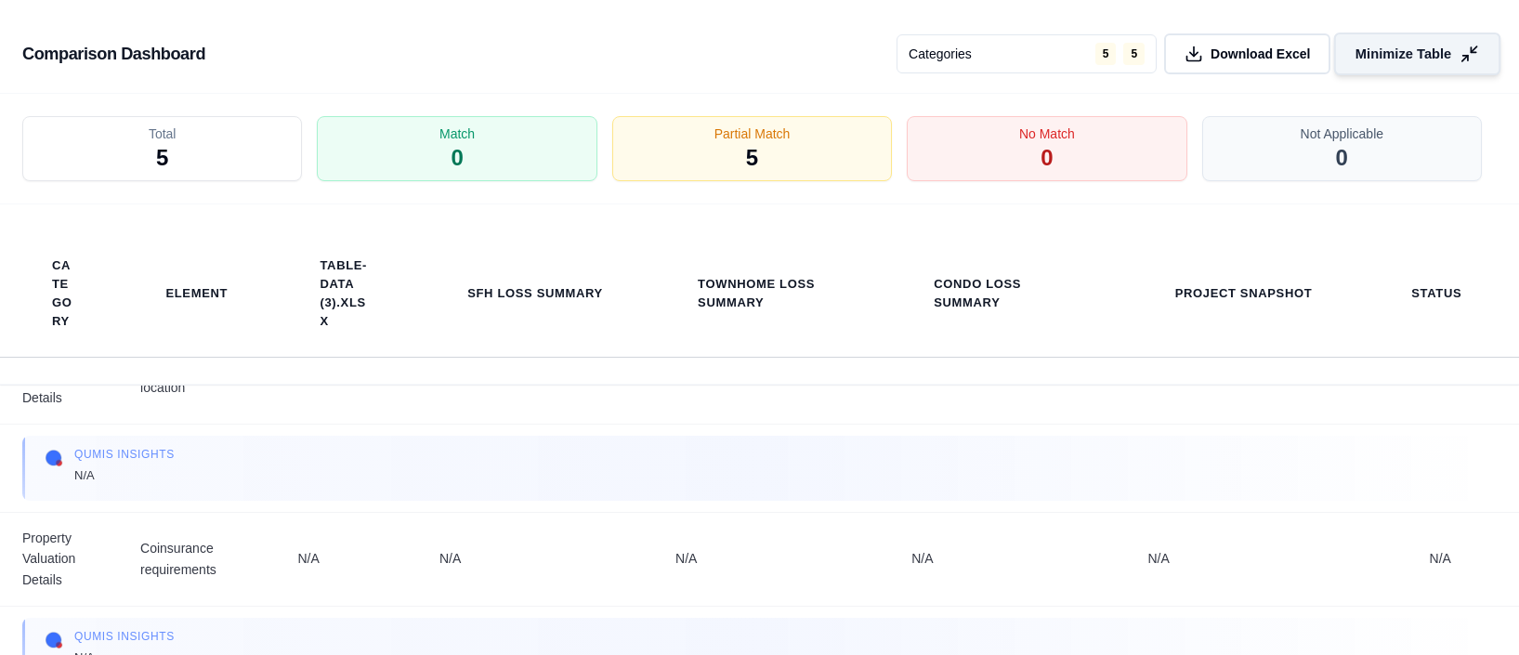
click at [1178, 60] on span "Minimize Table" at bounding box center [1403, 55] width 96 height 20
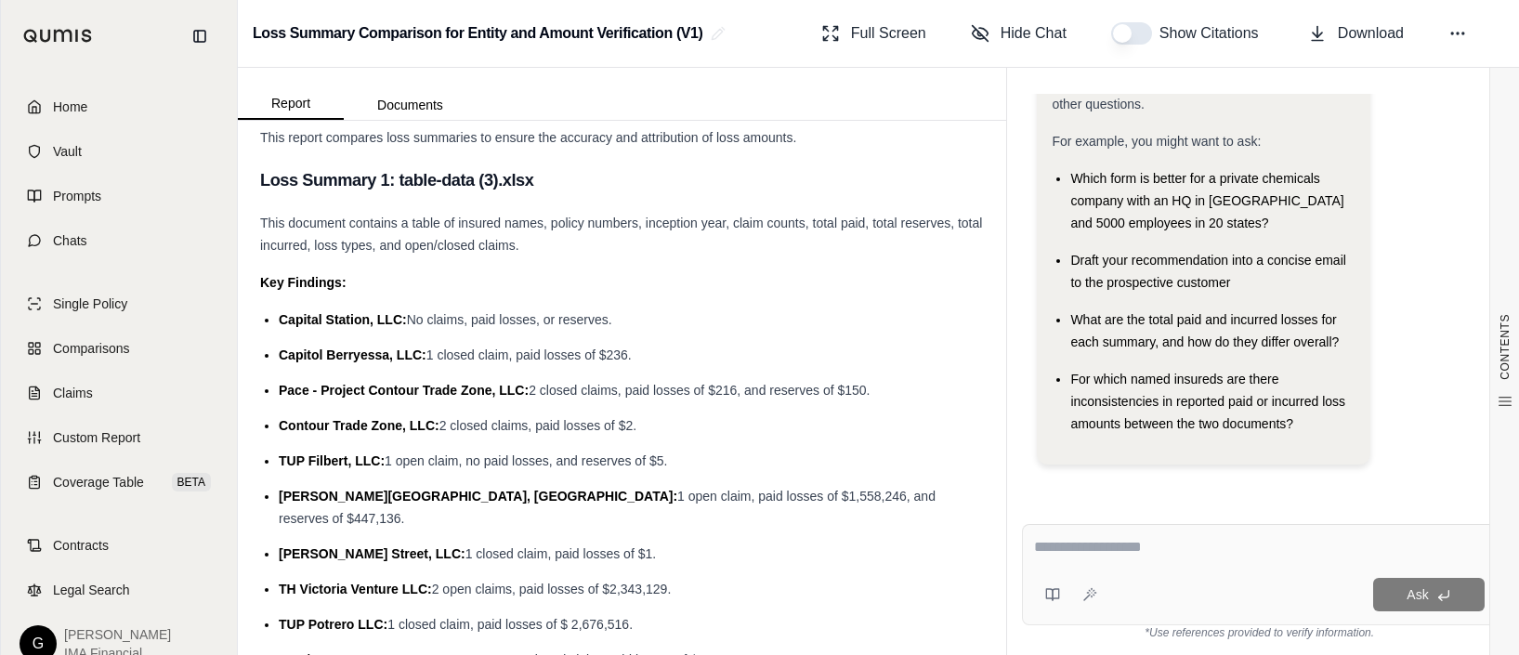
scroll to position [0, 0]
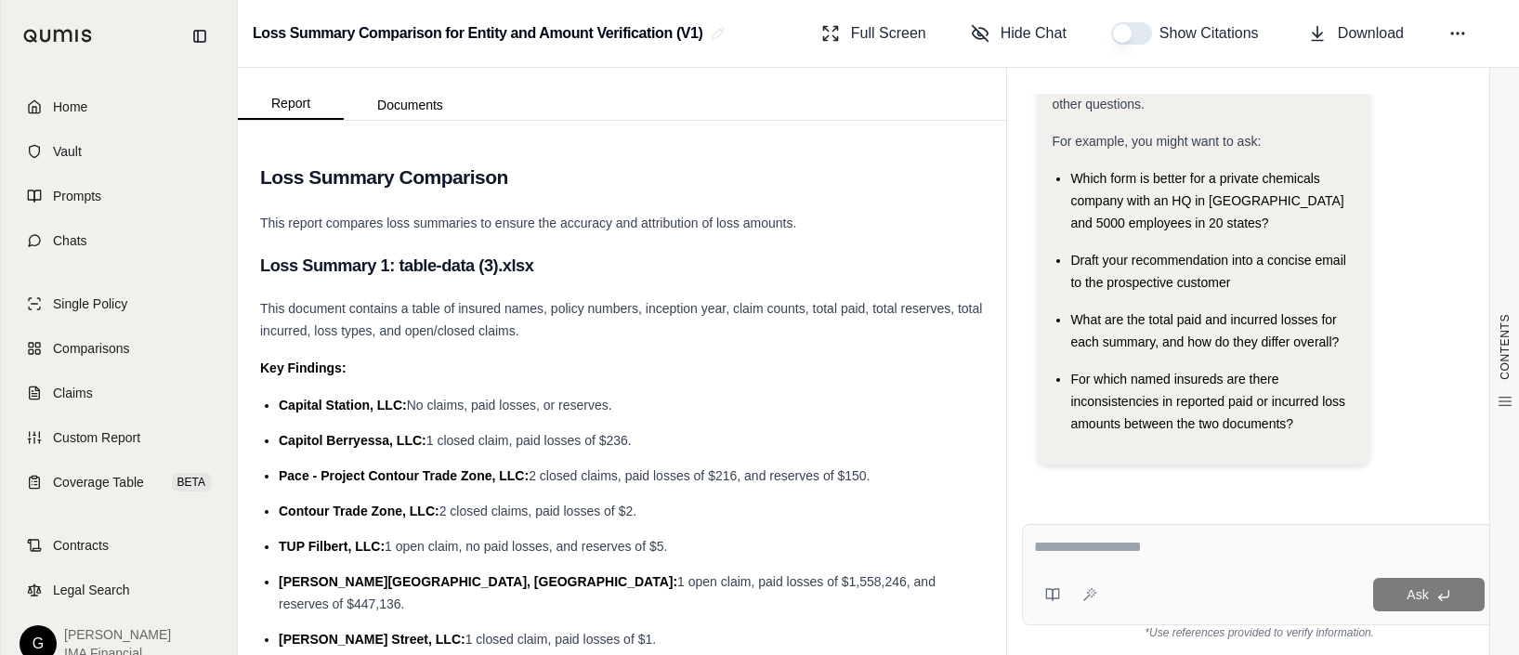
click at [1120, 37] on button "button" at bounding box center [1131, 33] width 41 height 22
click at [1139, 33] on button "button" at bounding box center [1131, 33] width 41 height 22
click at [1178, 36] on span "Download" at bounding box center [1370, 33] width 66 height 22
